Goal: Task Accomplishment & Management: Manage account settings

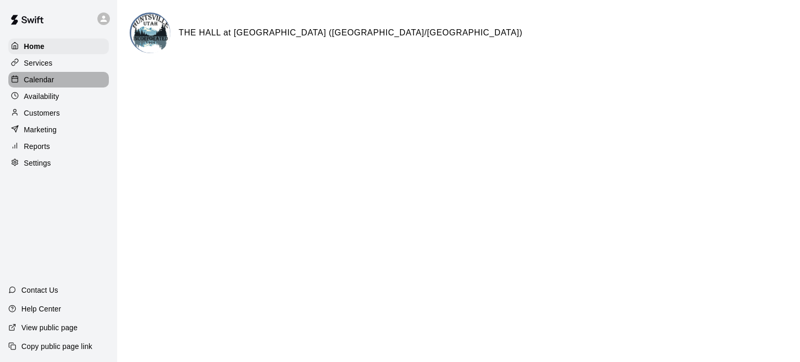
click at [29, 83] on p "Calendar" at bounding box center [39, 79] width 30 height 10
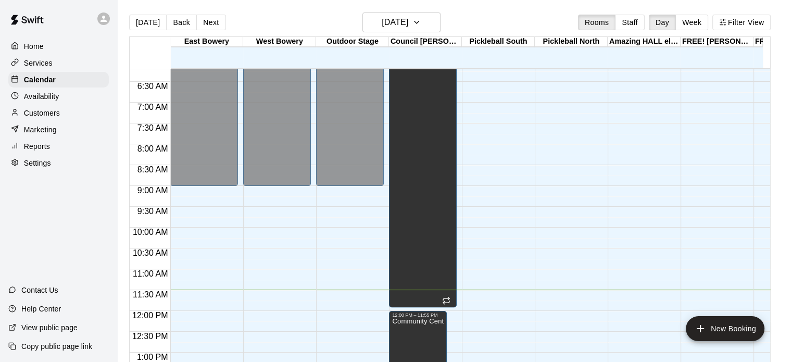
scroll to position [260, 0]
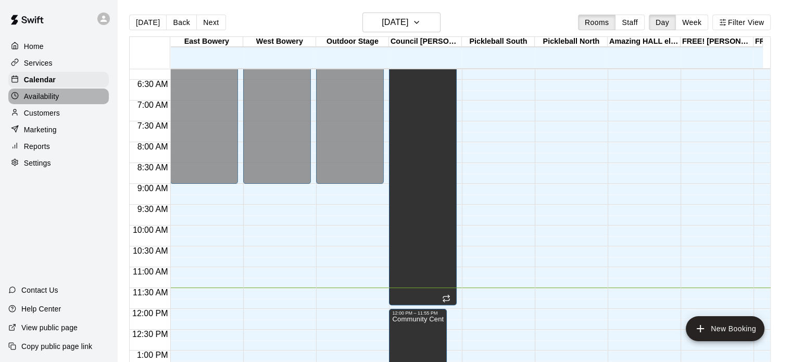
click at [67, 99] on div "Availability" at bounding box center [58, 97] width 101 height 16
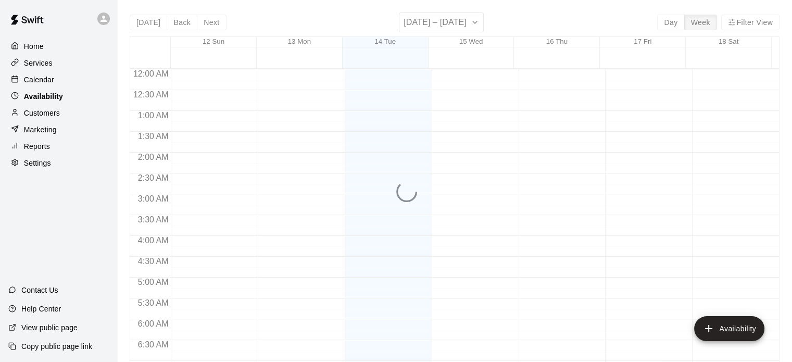
scroll to position [479, 0]
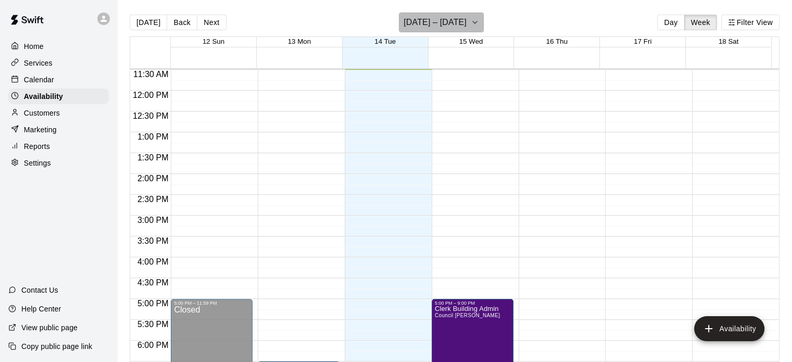
click at [474, 22] on icon "button" at bounding box center [475, 22] width 8 height 13
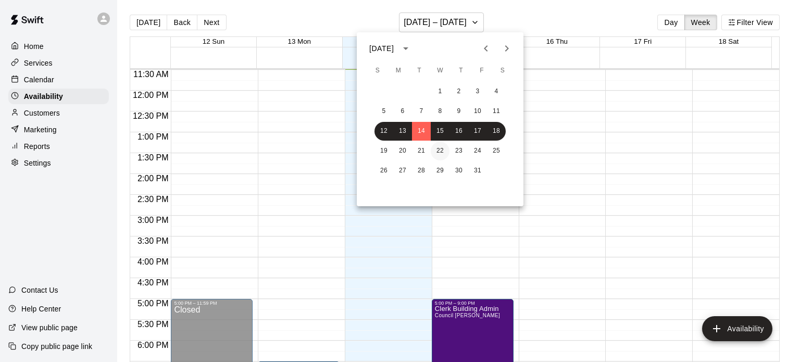
click at [440, 151] on button "22" at bounding box center [440, 151] width 19 height 19
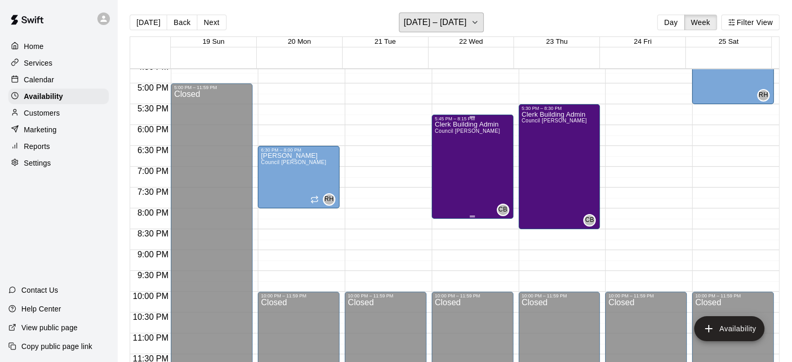
scroll to position [642, 0]
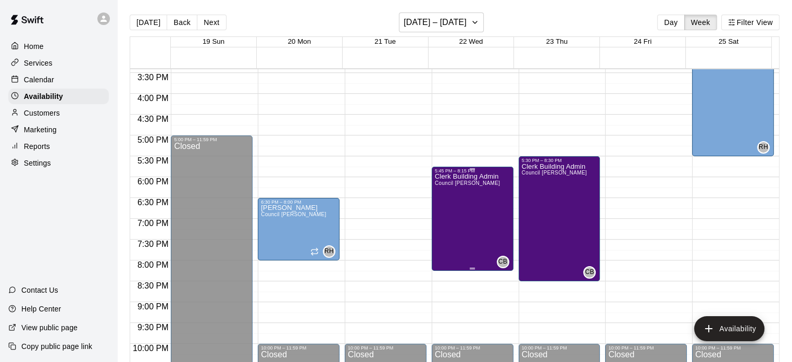
click at [468, 212] on div "Clerk Building Admin Council [PERSON_NAME]" at bounding box center [467, 354] width 65 height 362
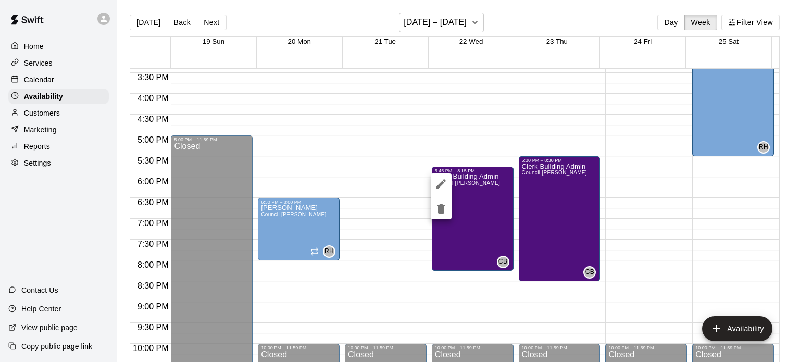
click at [469, 217] on div at bounding box center [400, 181] width 800 height 362
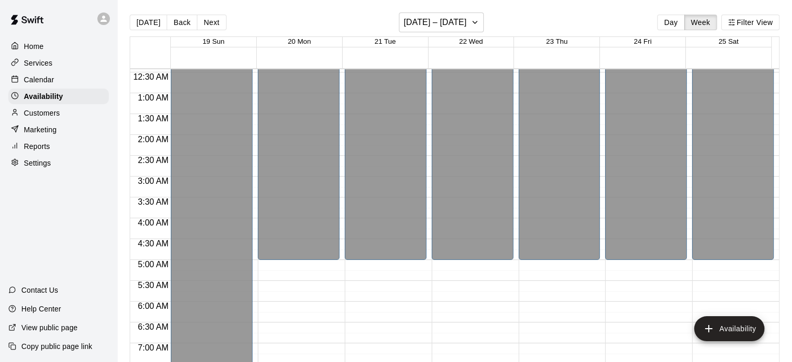
scroll to position [17, 0]
click at [40, 83] on p "Calendar" at bounding box center [39, 79] width 30 height 10
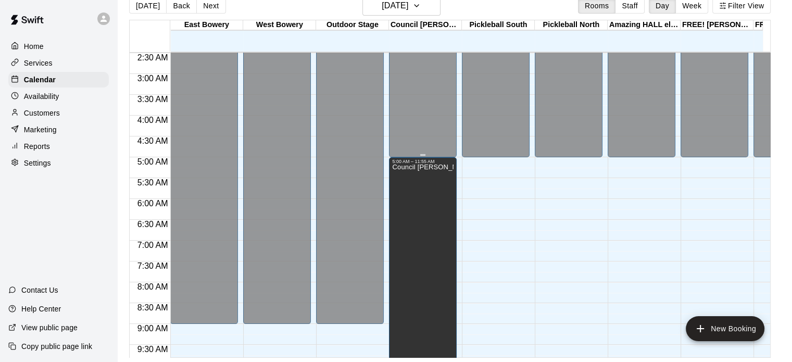
scroll to position [313, 0]
